Goal: Task Accomplishment & Management: Manage account settings

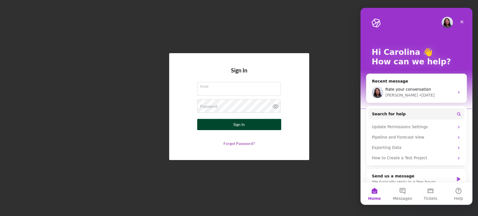
type input "[EMAIL_ADDRESS][DOMAIN_NAME]"
click at [238, 127] on div "Sign In" at bounding box center [238, 124] width 11 height 11
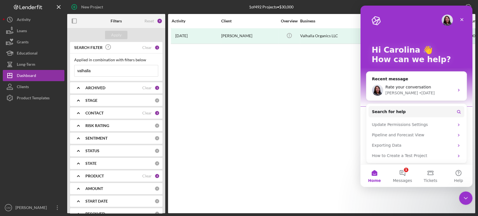
click at [118, 73] on input "valhalla" at bounding box center [115, 70] width 83 height 11
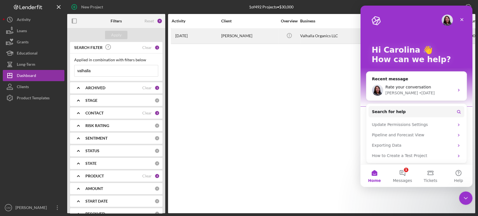
click at [247, 39] on div "[PERSON_NAME]" at bounding box center [249, 36] width 56 height 15
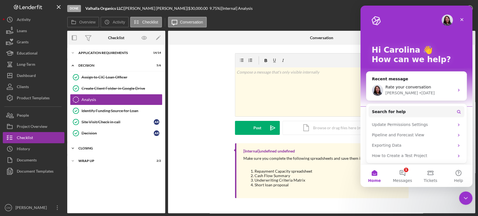
click at [95, 147] on div "CLOSING" at bounding box center [118, 148] width 80 height 3
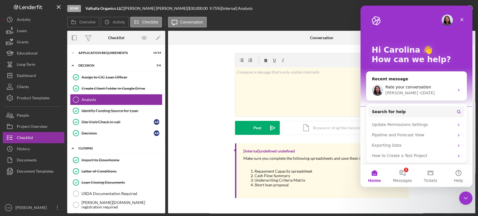
scroll to position [81, 0]
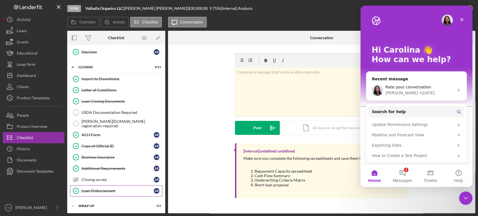
click at [112, 191] on div "Loan Disbursement" at bounding box center [117, 191] width 72 height 4
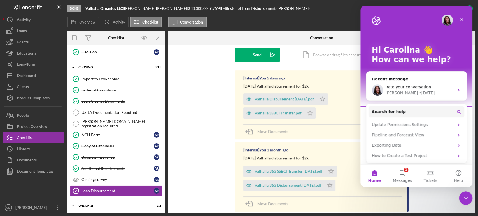
scroll to position [162, 0]
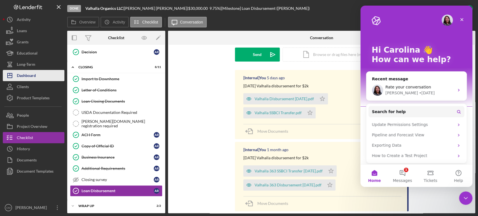
click at [32, 76] on div "Dashboard" at bounding box center [26, 76] width 19 height 13
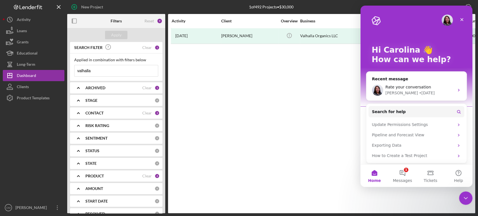
click at [100, 71] on input "valhalla" at bounding box center [115, 70] width 83 height 11
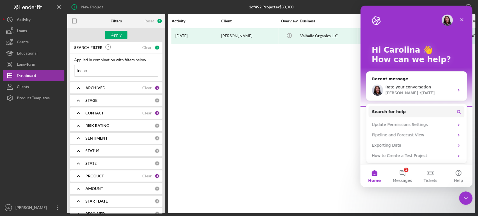
type input "legacy food equipment"
click at [113, 36] on div "Apply" at bounding box center [116, 35] width 10 height 8
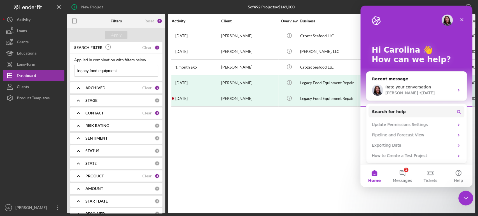
click at [462, 196] on icon "Close Intercom Messenger" at bounding box center [464, 197] width 7 height 7
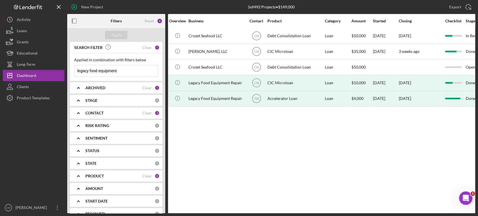
scroll to position [0, 97]
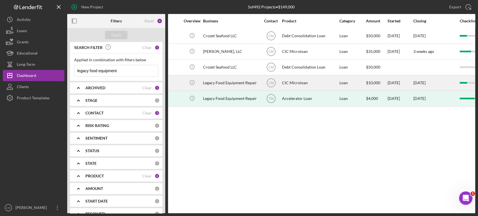
click at [289, 83] on div "CIC Microloan" at bounding box center [310, 83] width 56 height 15
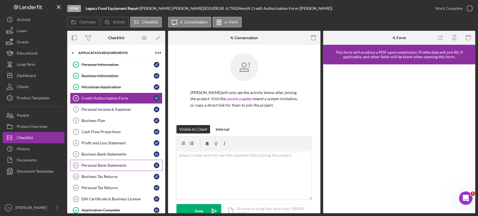
scroll to position [45, 0]
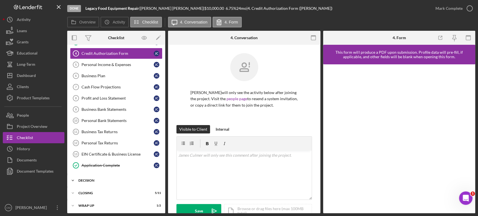
click at [97, 179] on div "Decision" at bounding box center [118, 180] width 80 height 3
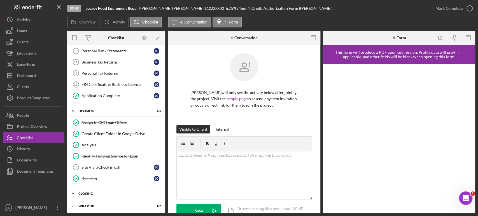
click at [97, 192] on div "CLOSING" at bounding box center [118, 193] width 80 height 3
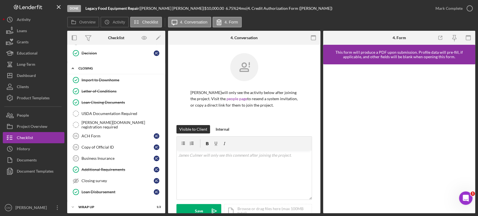
click at [97, 191] on div "Loan Disbursement" at bounding box center [117, 192] width 72 height 4
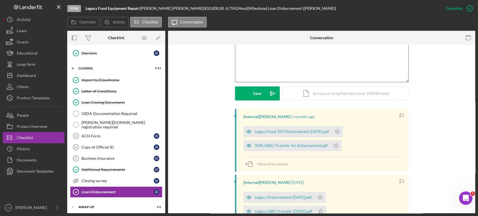
scroll to position [117, 0]
click at [246, 145] on icon "button" at bounding box center [248, 146] width 11 height 11
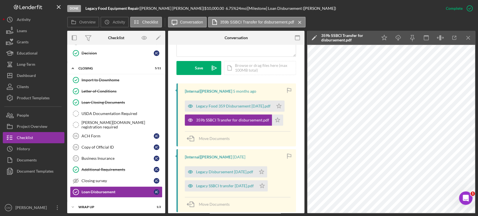
scroll to position [150, 0]
click at [253, 70] on div "Icon/Document Browse or drag files here (max 100MB total) Tap to choose files o…" at bounding box center [260, 68] width 72 height 14
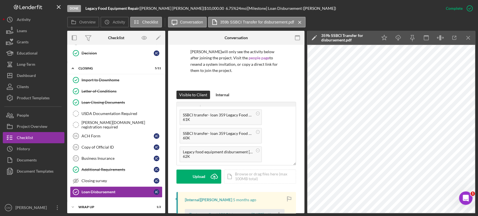
scroll to position [52, 0]
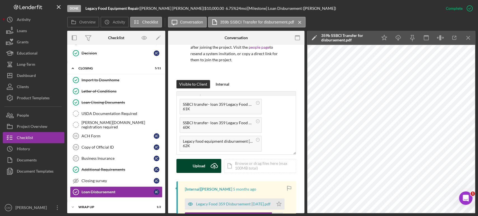
click at [201, 165] on div "Upload" at bounding box center [199, 166] width 13 height 14
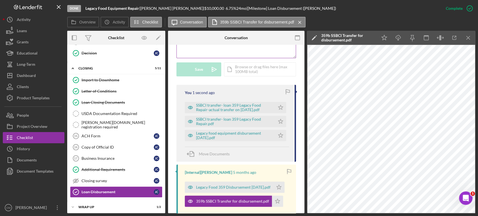
scroll to position [153, 0]
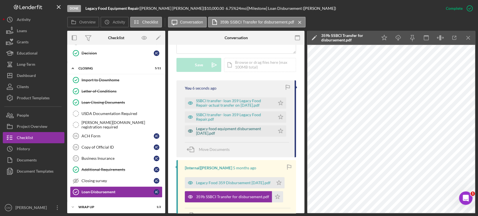
click at [191, 130] on icon "button" at bounding box center [190, 130] width 11 height 11
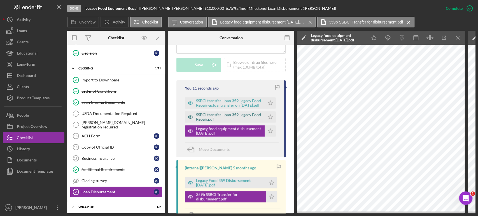
click at [189, 117] on icon "button" at bounding box center [190, 116] width 11 height 11
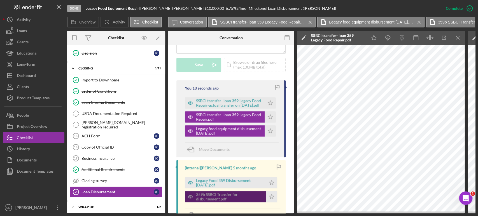
click at [188, 197] on icon "button" at bounding box center [190, 196] width 11 height 11
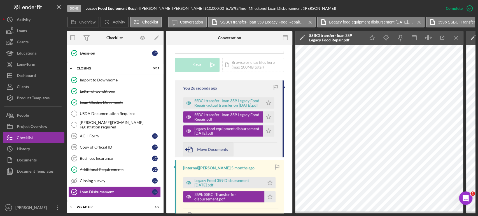
scroll to position [0, 0]
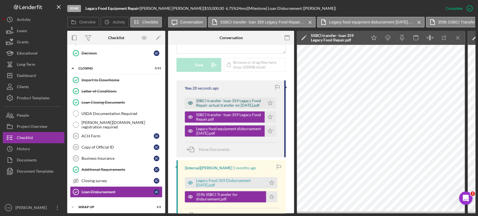
click at [189, 102] on icon "button" at bounding box center [190, 102] width 11 height 11
click at [270, 102] on polygon "button" at bounding box center [270, 102] width 5 height 4
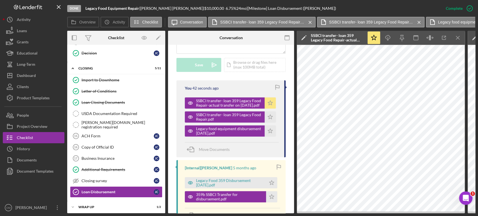
click at [269, 102] on icon "Icon/Star" at bounding box center [270, 102] width 11 height 11
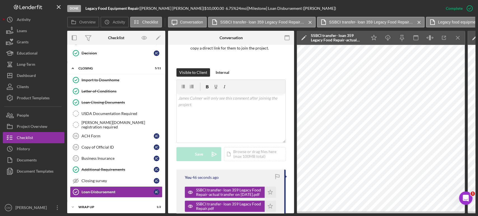
scroll to position [51, 0]
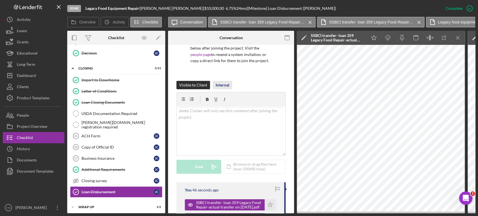
click at [221, 83] on div "Internal" at bounding box center [223, 85] width 14 height 8
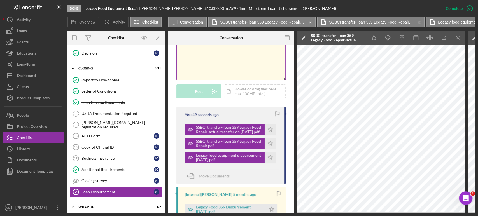
scroll to position [121, 0]
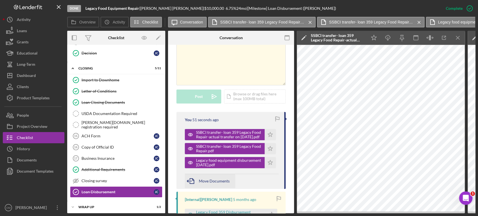
click at [218, 182] on span "Move Documents" at bounding box center [214, 181] width 31 height 5
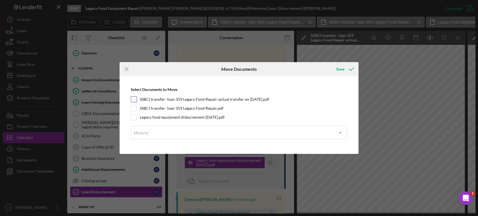
click at [135, 100] on input "SSBCI transfer- loan 359 Legacy Food Repair-actual transfer on [DATE].pdf" at bounding box center [134, 100] width 6 height 6
checkbox input "true"
click at [132, 111] on div "Select Documents to Move SSBCI transfer- loan 359 Legacy Food Repair-actual tra…" at bounding box center [238, 115] width 233 height 72
click at [133, 109] on input "SSBCI transfer- loan 359 Legacy Food Repair.pdf" at bounding box center [134, 109] width 6 height 6
checkbox input "true"
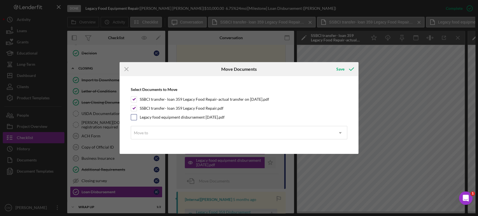
click at [137, 118] on div "Legacy food equipment disbursement [DATE].pdf" at bounding box center [239, 117] width 217 height 6
click at [133, 118] on input "Legacy food equipment disbursement [DATE].pdf" at bounding box center [134, 117] width 6 height 6
checkbox input "true"
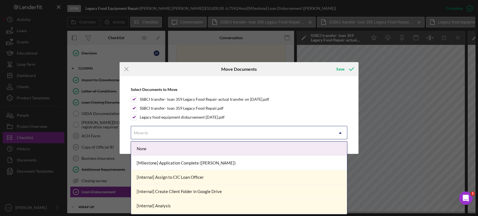
click at [184, 138] on div "Move to" at bounding box center [232, 133] width 203 height 13
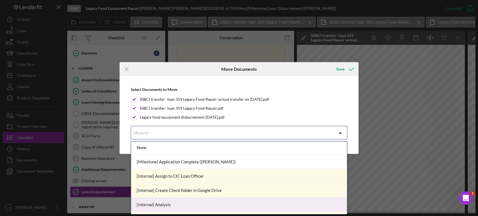
scroll to position [0, 0]
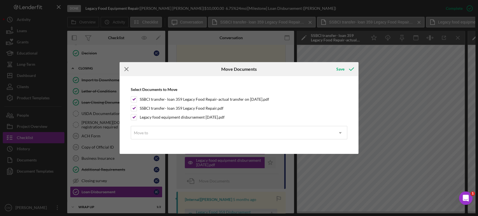
click at [127, 70] on icon "Icon/Menu Close" at bounding box center [127, 69] width 14 height 14
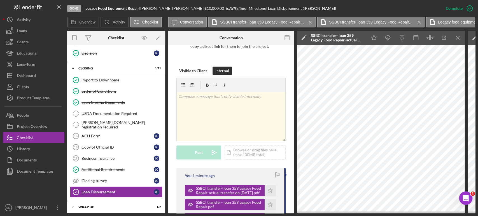
scroll to position [64, 0]
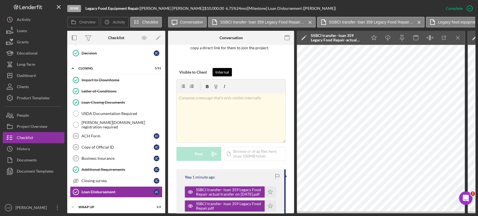
click at [224, 71] on div "Internal" at bounding box center [222, 72] width 14 height 8
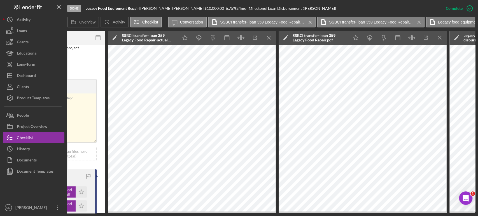
scroll to position [0, 189]
click at [270, 38] on icon "Icon/Menu Close" at bounding box center [268, 38] width 13 height 13
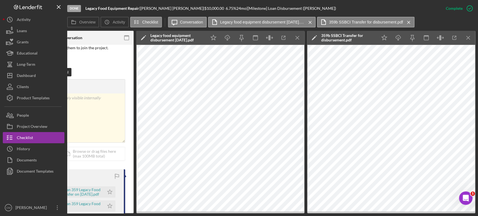
click at [270, 38] on icon "button" at bounding box center [269, 37] width 2 height 5
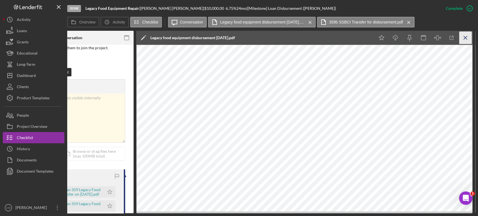
click at [463, 38] on icon "Icon/Menu Close" at bounding box center [465, 38] width 13 height 13
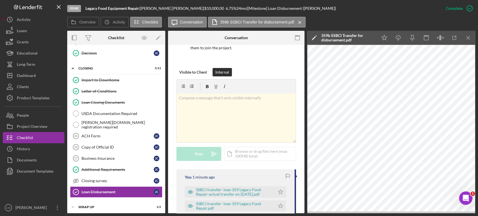
scroll to position [57, 0]
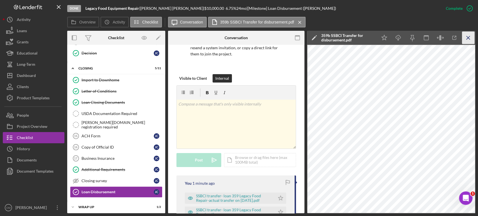
click at [463, 38] on icon "Icon/Menu Close" at bounding box center [468, 38] width 13 height 13
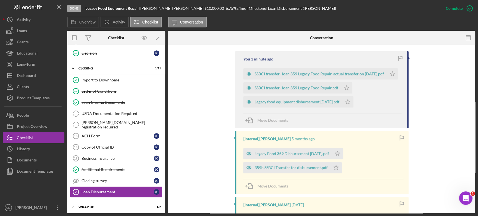
scroll to position [178, 0]
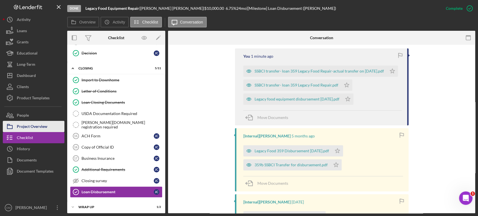
click at [49, 126] on button "Project Overview" at bounding box center [34, 126] width 62 height 11
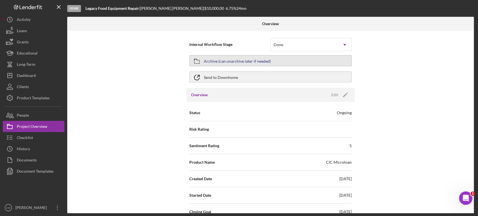
click at [245, 64] on div "Archive (can unarchive later if needed)" at bounding box center [237, 61] width 67 height 10
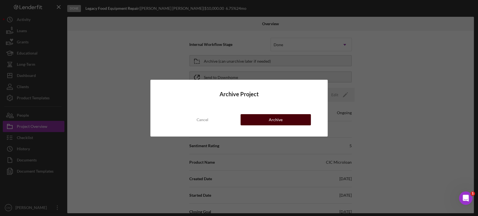
click at [271, 120] on div "Archive" at bounding box center [276, 119] width 14 height 11
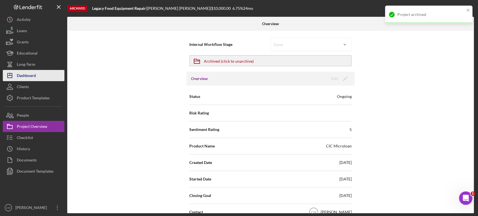
click at [32, 77] on div "Dashboard" at bounding box center [26, 76] width 19 height 13
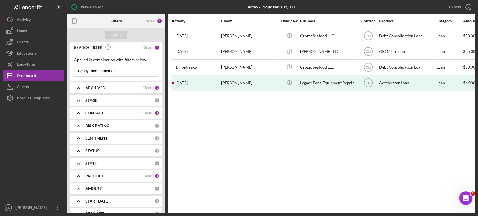
click at [145, 72] on input "legacy food equipment" at bounding box center [115, 70] width 83 height 11
type input "chaotic good"
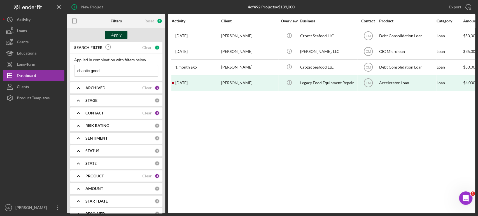
click at [119, 35] on div "Apply" at bounding box center [116, 35] width 10 height 8
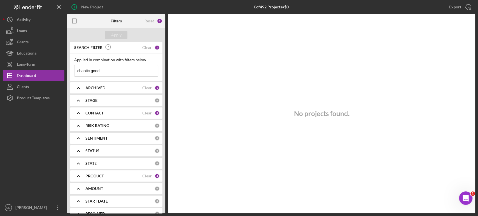
click at [111, 70] on input "chaotic good" at bounding box center [115, 70] width 83 height 11
click at [107, 86] on div "ARCHIVED" at bounding box center [113, 88] width 57 height 4
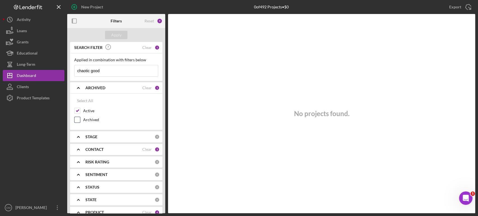
click at [75, 119] on input "Archived" at bounding box center [77, 120] width 6 height 6
checkbox input "true"
click at [118, 36] on div "Apply" at bounding box center [116, 35] width 10 height 8
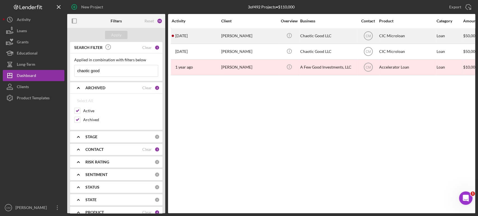
click at [280, 39] on div "Icon/Info" at bounding box center [289, 36] width 21 height 15
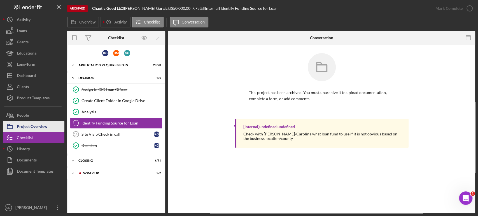
click at [45, 124] on div "Project Overview" at bounding box center [32, 127] width 31 height 13
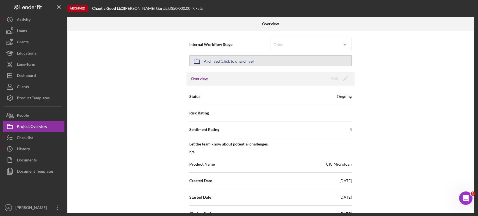
click at [269, 56] on button "Icon/Archived Archived (click to unarchive)" at bounding box center [270, 60] width 162 height 11
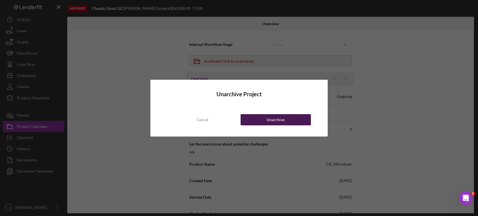
click at [271, 120] on div "Unarchive" at bounding box center [275, 119] width 18 height 11
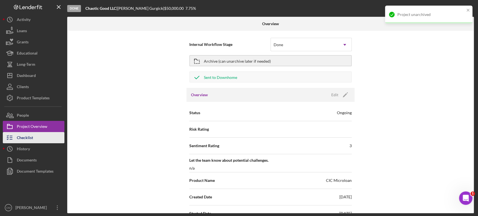
click at [46, 142] on button "Checklist" at bounding box center [34, 137] width 62 height 11
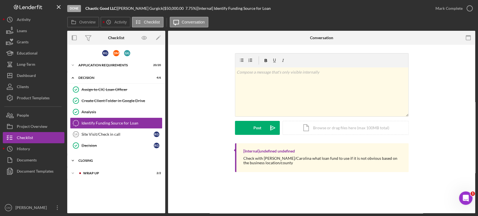
click at [88, 160] on div "CLOSING" at bounding box center [118, 160] width 80 height 3
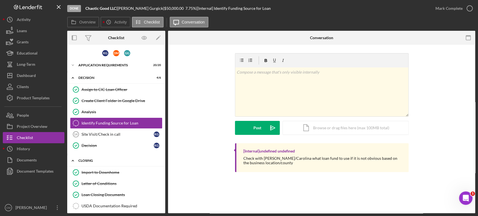
scroll to position [93, 0]
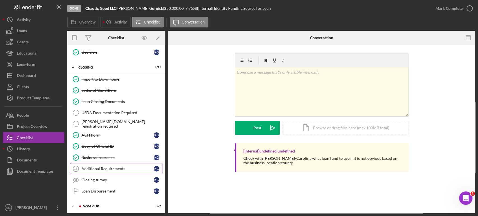
click at [120, 168] on div "Additional Requirements" at bounding box center [117, 169] width 72 height 4
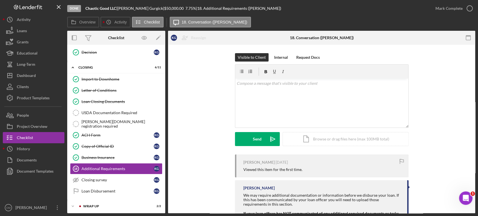
scroll to position [24, 0]
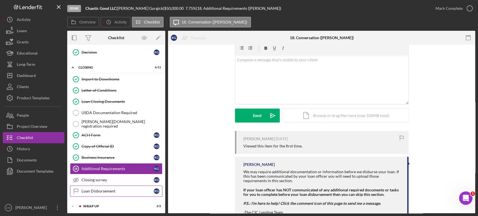
click at [105, 191] on div "Loan Disbursement" at bounding box center [117, 191] width 72 height 4
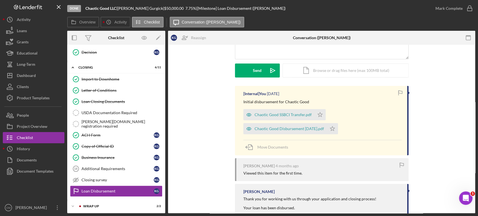
scroll to position [75, 0]
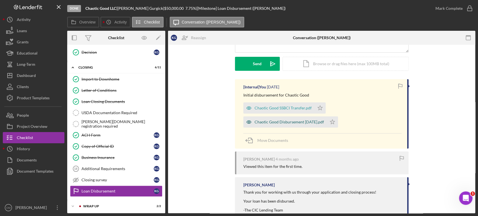
click at [247, 123] on icon "button" at bounding box center [248, 121] width 11 height 11
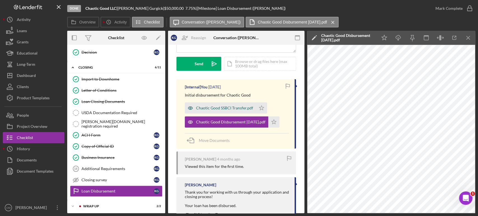
click at [190, 107] on icon "button" at bounding box center [190, 107] width 1 height 1
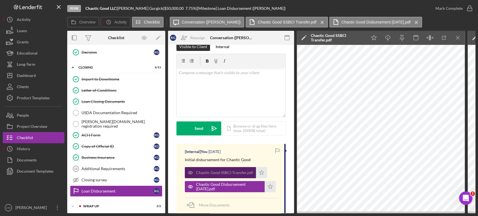
scroll to position [9, 0]
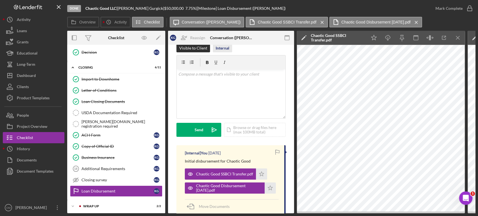
click at [225, 47] on div "Internal" at bounding box center [223, 48] width 14 height 8
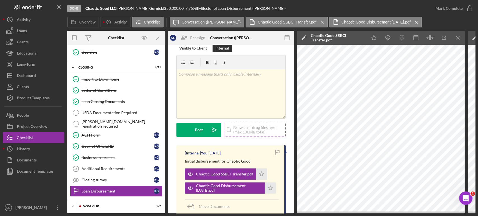
click at [249, 132] on div "Icon/Document Browse or drag files here (max 100MB total) Tap to choose files o…" at bounding box center [255, 130] width 62 height 14
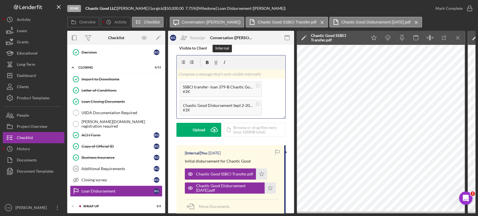
click at [207, 74] on p at bounding box center [231, 74] width 106 height 6
click at [201, 129] on div "Post" at bounding box center [199, 130] width 8 height 14
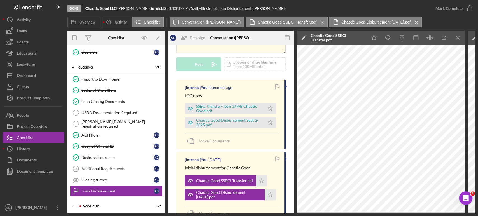
scroll to position [80, 0]
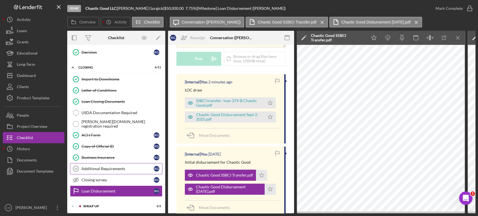
click at [90, 167] on div "Additional Requirements" at bounding box center [117, 169] width 72 height 4
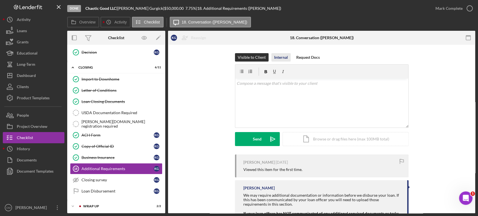
click at [280, 56] on div "Internal" at bounding box center [281, 57] width 14 height 8
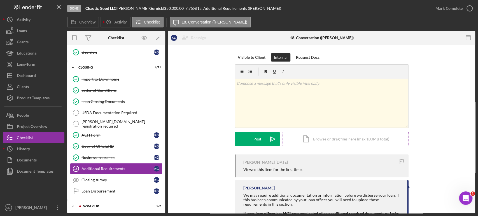
click at [330, 140] on div "Icon/Document Browse or drag files here (max 100MB total) Tap to choose files o…" at bounding box center [345, 139] width 126 height 14
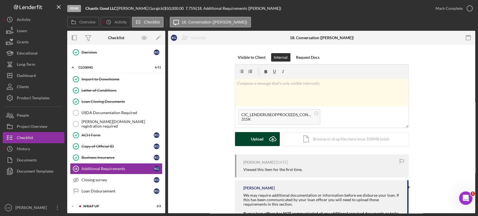
click at [256, 141] on div "Upload" at bounding box center [257, 139] width 13 height 14
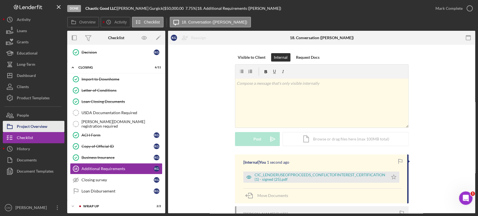
click at [25, 127] on div "Project Overview" at bounding box center [32, 127] width 31 height 13
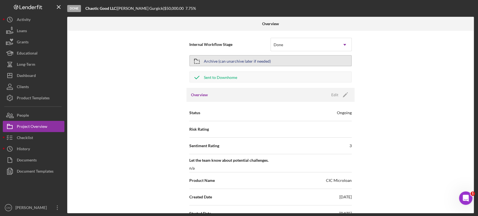
click at [239, 62] on div "Archive (can unarchive later if needed)" at bounding box center [237, 61] width 67 height 10
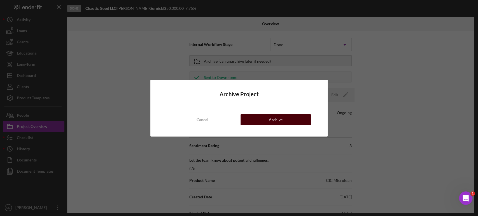
click at [263, 119] on button "Archive" at bounding box center [275, 119] width 70 height 11
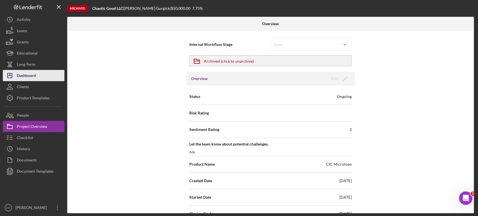
click at [36, 76] on button "Icon/Dashboard Dashboard" at bounding box center [34, 75] width 62 height 11
